Goal: Obtain resource: Obtain resource

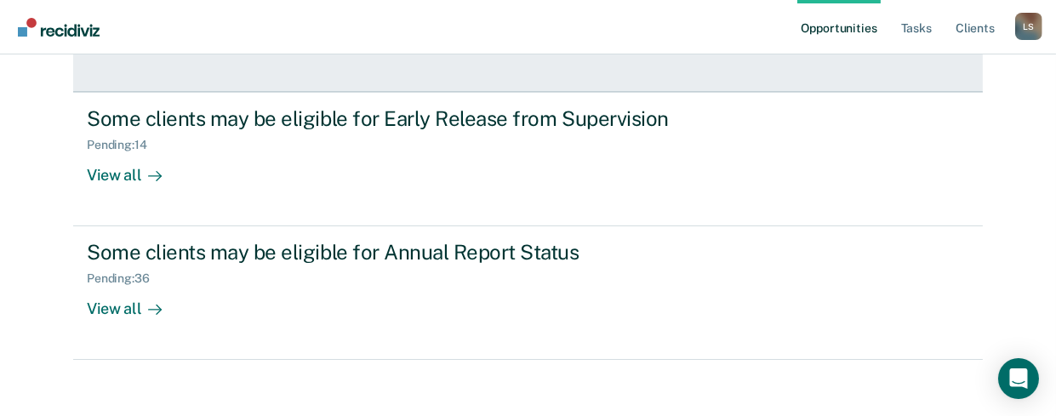
scroll to position [306, 0]
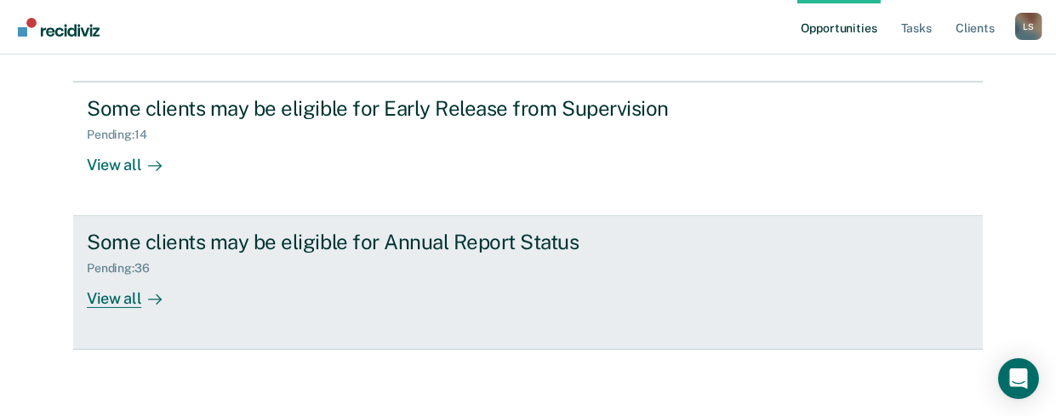
click at [105, 294] on div "View all" at bounding box center [134, 292] width 95 height 33
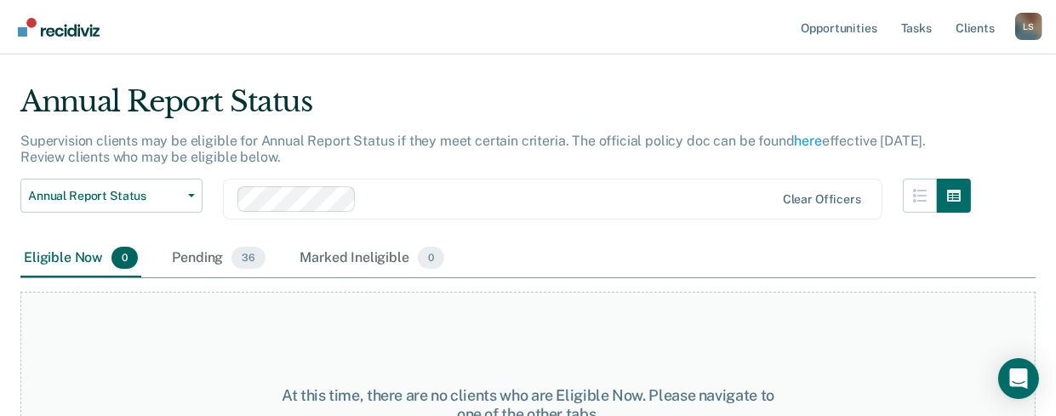
scroll to position [131, 0]
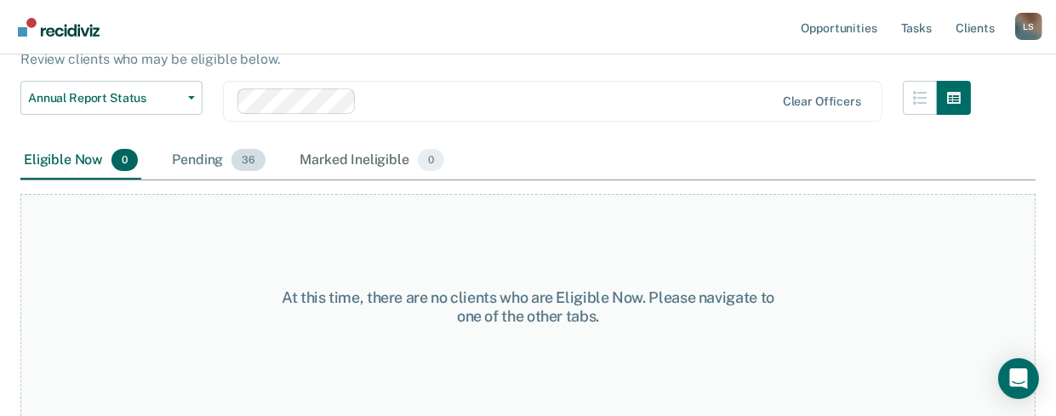
click at [192, 157] on div "Pending 36" at bounding box center [219, 160] width 100 height 37
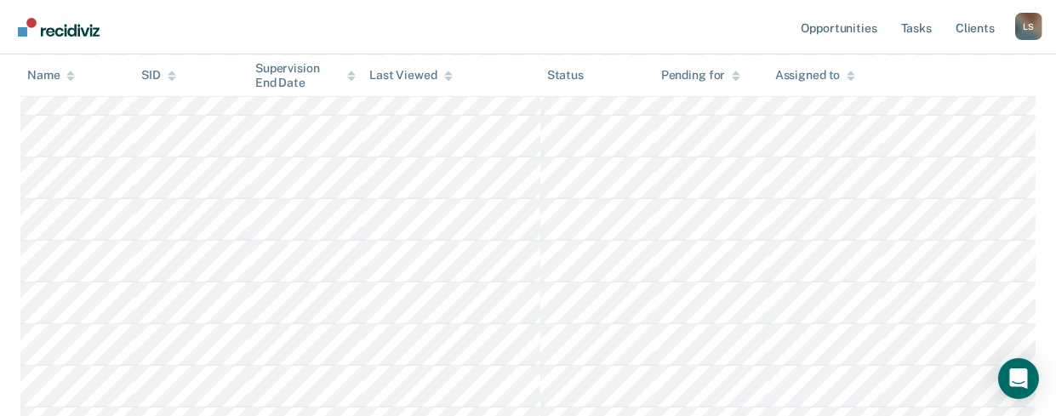
scroll to position [1261, 0]
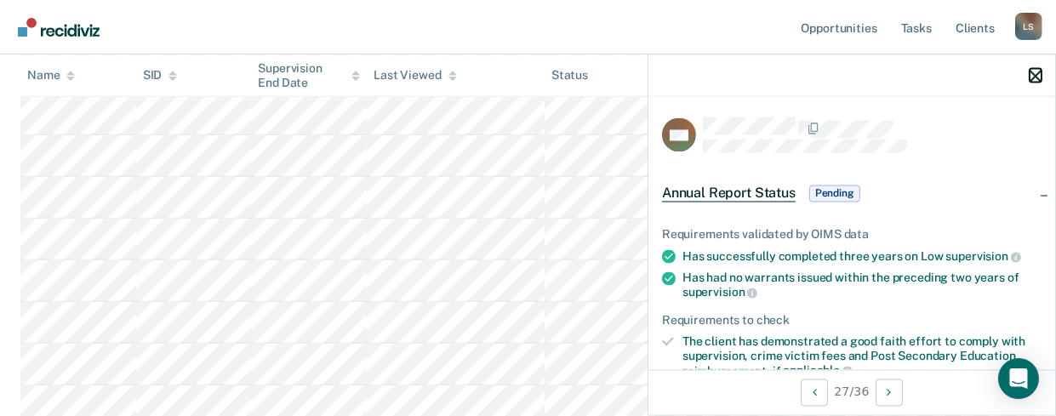
click at [1032, 71] on icon "button" at bounding box center [1036, 76] width 12 height 12
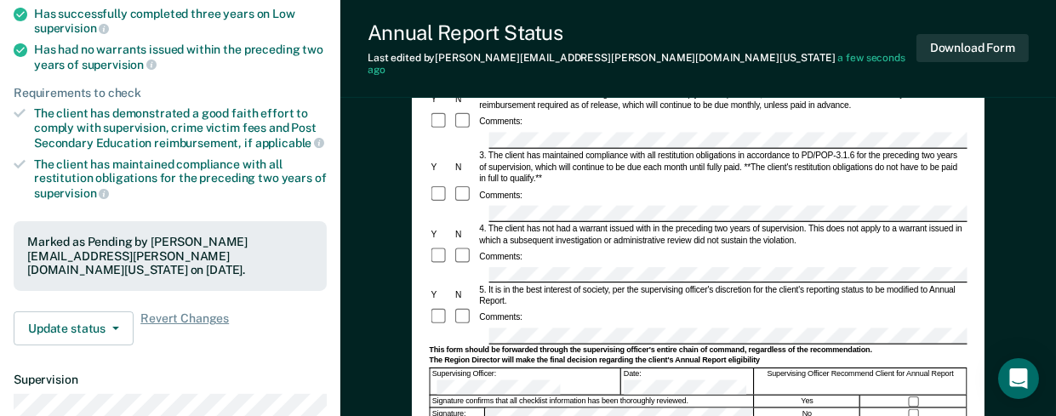
scroll to position [255, 0]
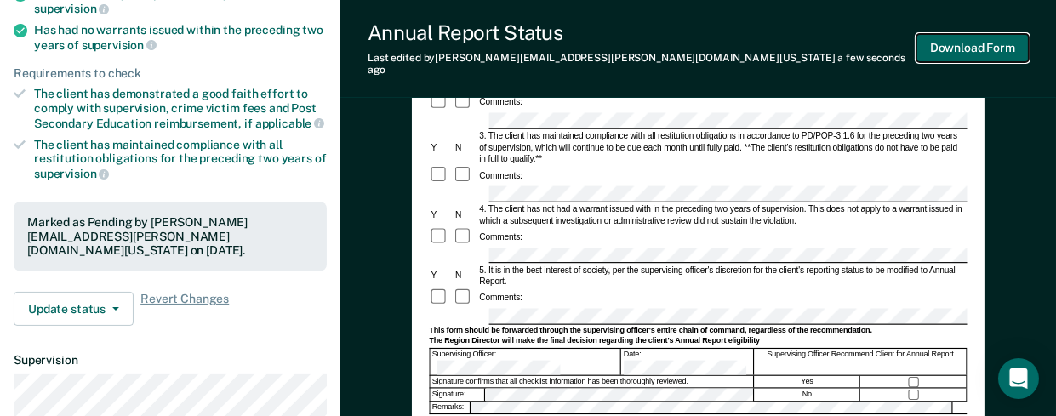
click at [961, 43] on button "Download Form" at bounding box center [973, 48] width 112 height 28
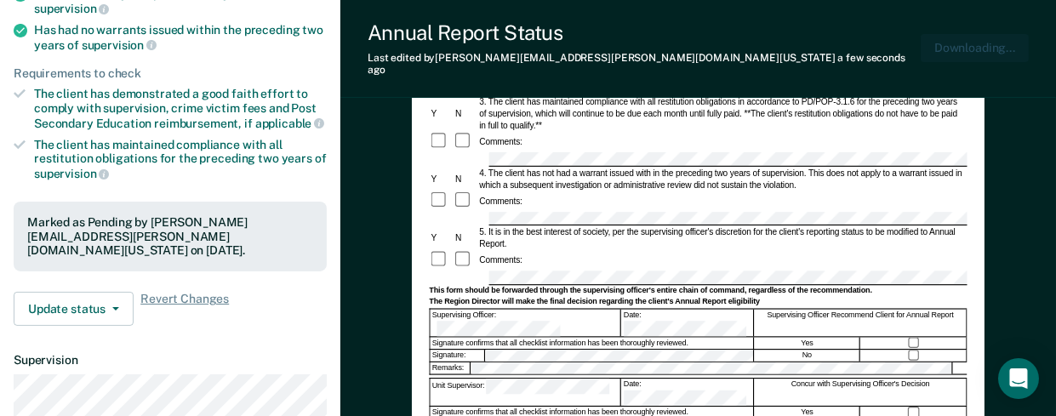
scroll to position [0, 0]
